Goal: Transaction & Acquisition: Subscribe to service/newsletter

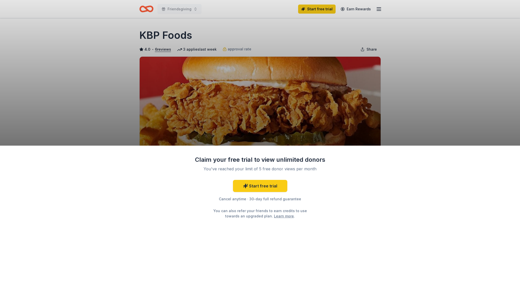
click at [460, 94] on div "Claim your free trial to view unlimited donors You've reached your limit of 5 f…" at bounding box center [260, 145] width 520 height 291
click at [98, 58] on div "Claim your free trial to view unlimited donors You've reached your limit of 5 f…" at bounding box center [260, 145] width 520 height 291
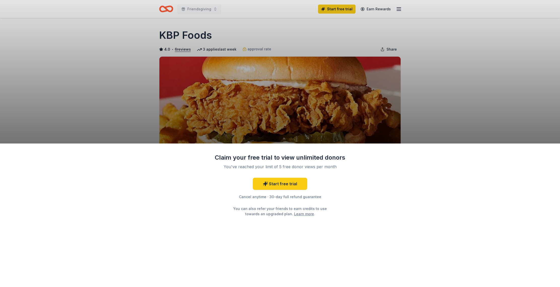
click at [183, 90] on div "Claim your free trial to view unlimited donors You've reached your limit of 5 f…" at bounding box center [280, 143] width 560 height 287
click at [300, 187] on link "Start free trial" at bounding box center [280, 184] width 54 height 12
click at [288, 186] on link "Start free trial" at bounding box center [280, 184] width 54 height 12
click at [294, 183] on link "Start free trial" at bounding box center [280, 184] width 54 height 12
click at [280, 185] on link "Start free trial" at bounding box center [280, 184] width 54 height 12
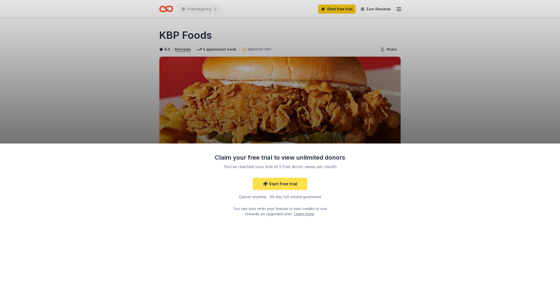
click at [280, 185] on link "Start free trial" at bounding box center [280, 184] width 54 height 12
click at [381, 122] on div "Claim your free trial to view unlimited donors You've reached your limit of 5 f…" at bounding box center [280, 143] width 560 height 287
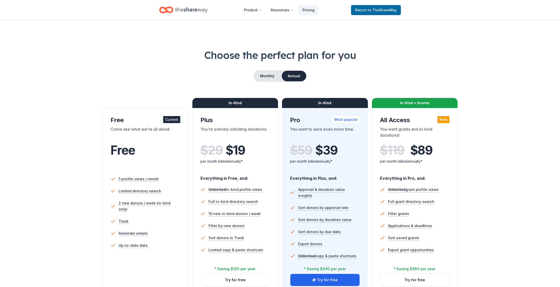
click at [133, 160] on div "Free" at bounding box center [145, 157] width 70 height 28
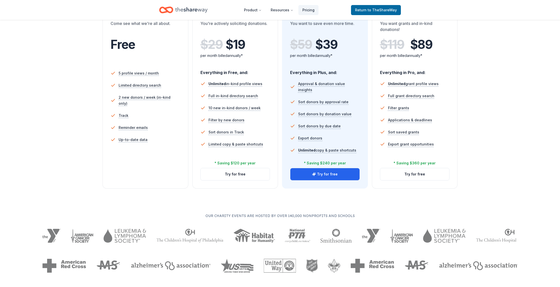
click at [166, 162] on div "5 profile views / month Limited directory search 2 new donors / week (in-kind o…" at bounding box center [145, 115] width 70 height 101
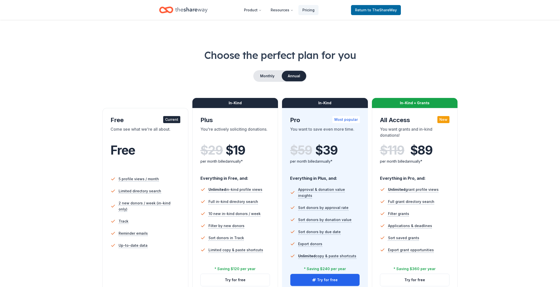
click at [243, 100] on div "In-Kind" at bounding box center [235, 103] width 86 height 10
click at [262, 75] on button "Monthly" at bounding box center [267, 76] width 27 height 11
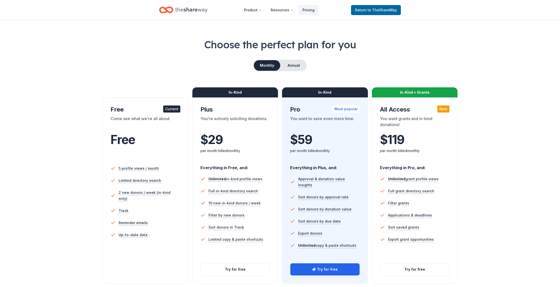
scroll to position [46, 0]
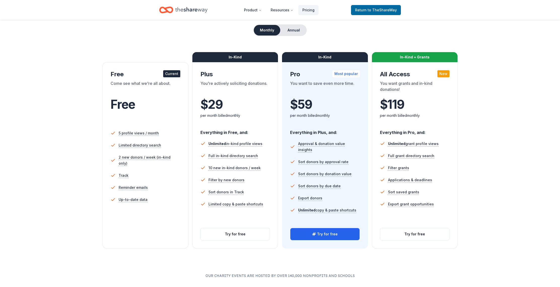
drag, startPoint x: 307, startPoint y: 234, endPoint x: 137, endPoint y: 209, distance: 171.9
click at [137, 209] on div "Free Current Come see what we're all about. Free 5 profile views / month Limite…" at bounding box center [279, 150] width 355 height 196
click at [343, 239] on button "Try for free" at bounding box center [324, 234] width 69 height 12
click at [499, 148] on div "Choose the perfect plan for you Monthly Annual Free Current Come see what we're…" at bounding box center [279, 125] width 475 height 246
